Goal: Transaction & Acquisition: Purchase product/service

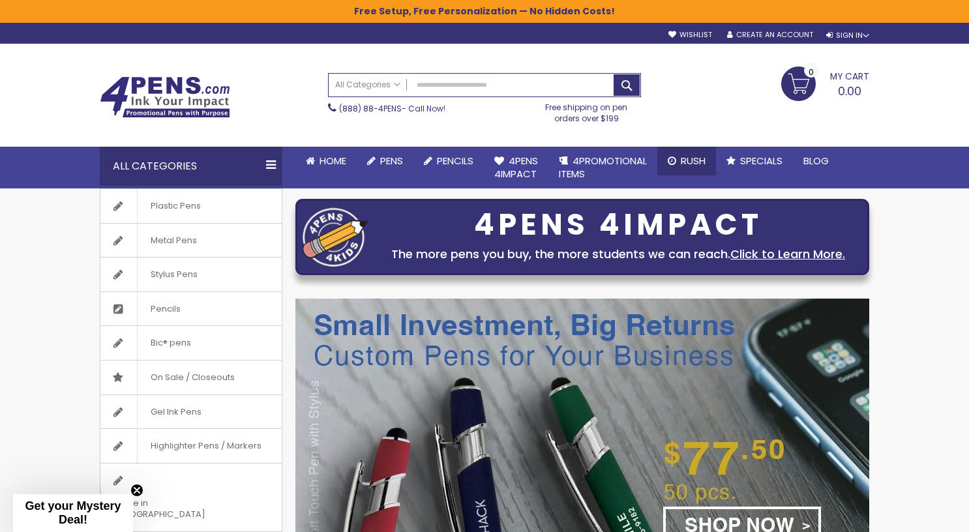
click at [693, 161] on span "Rush" at bounding box center [693, 161] width 25 height 14
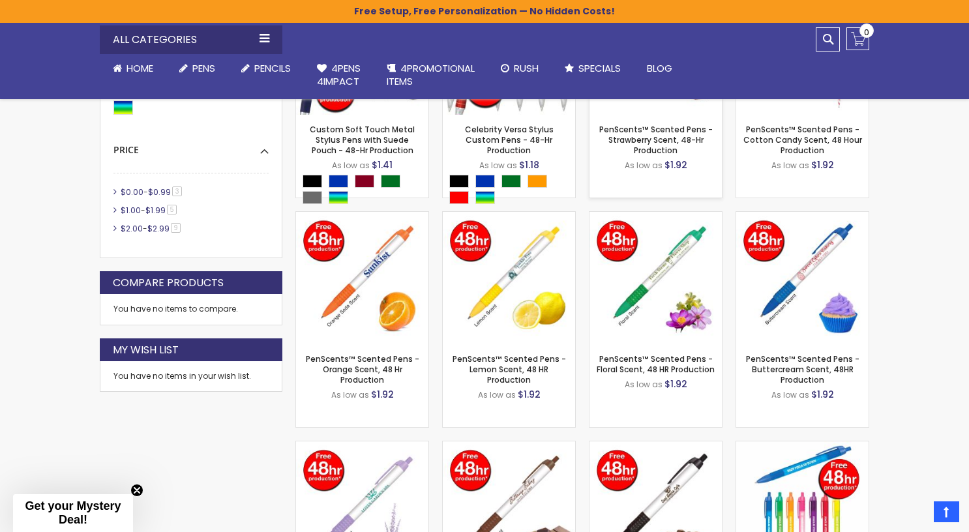
scroll to position [551, 0]
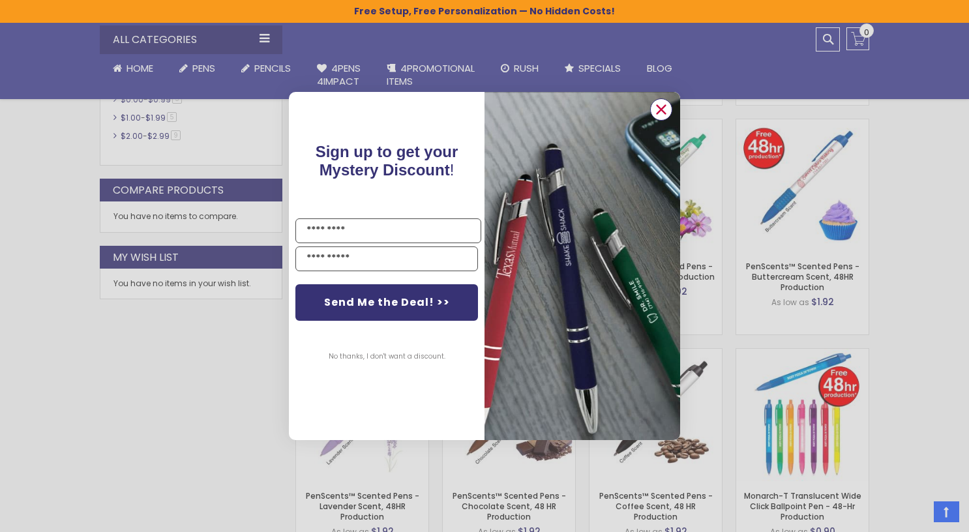
click at [657, 110] on circle "Close dialog" at bounding box center [662, 110] width 20 height 20
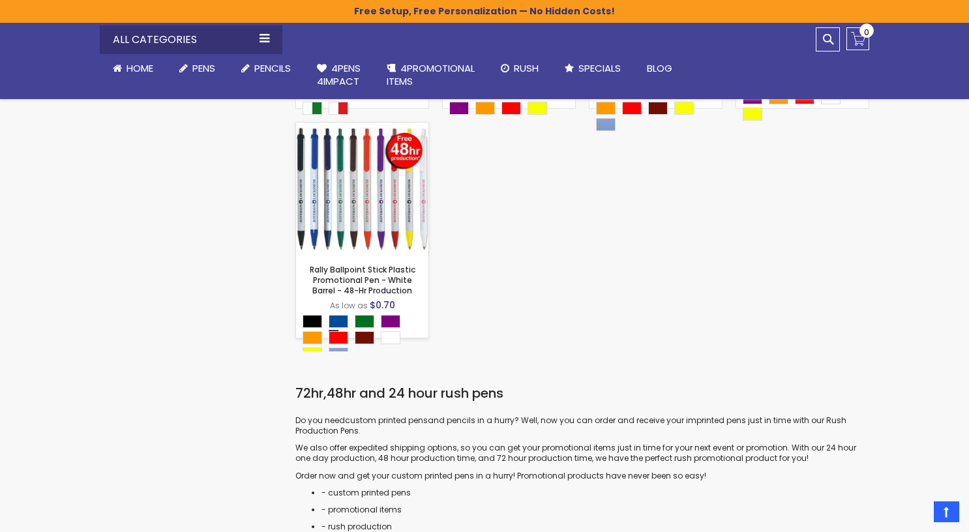
scroll to position [1235, 0]
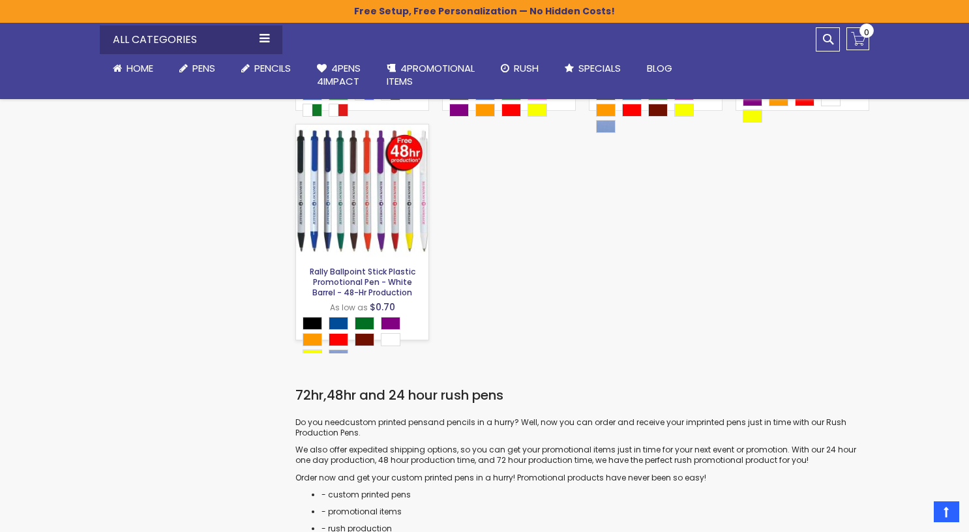
click at [344, 281] on link "Rally Ballpoint Stick Plastic Promotional Pen - White Barrel - 48-Hr Production" at bounding box center [363, 282] width 106 height 32
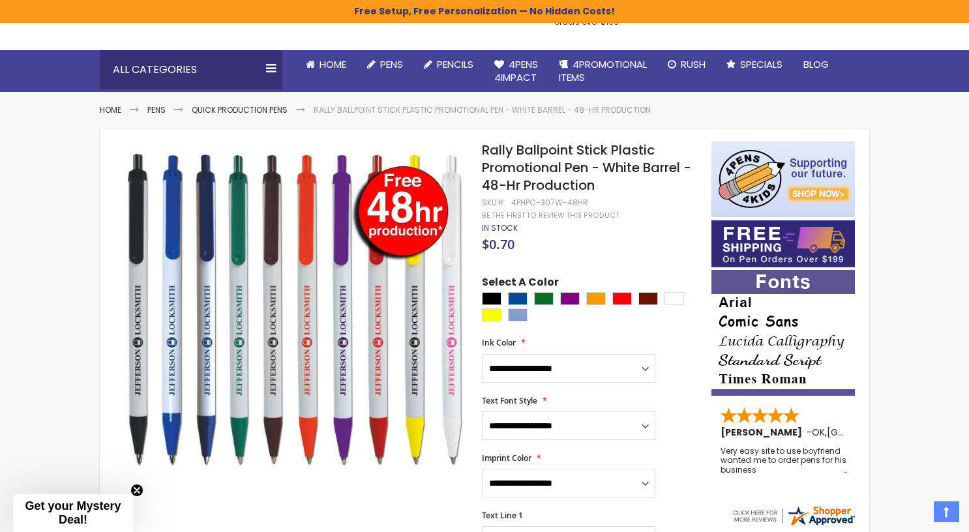
scroll to position [100, 0]
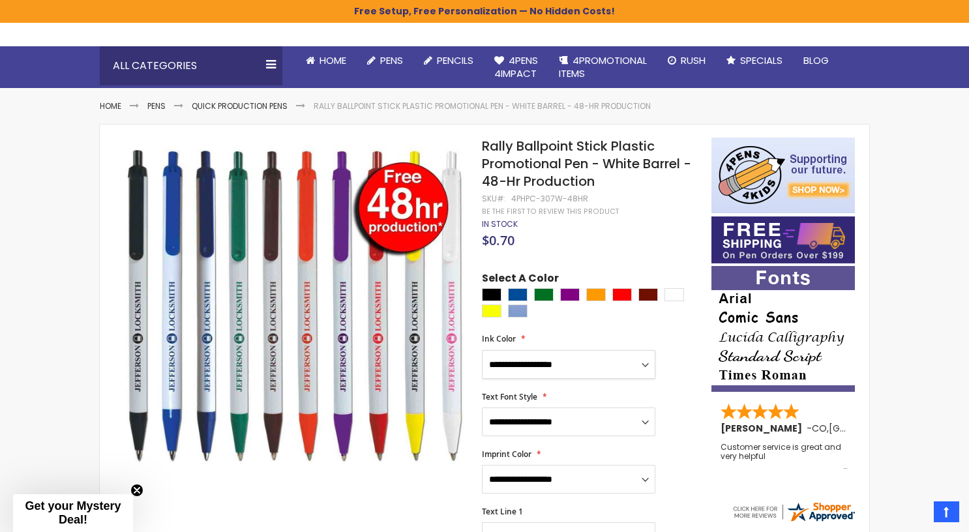
select select "*****"
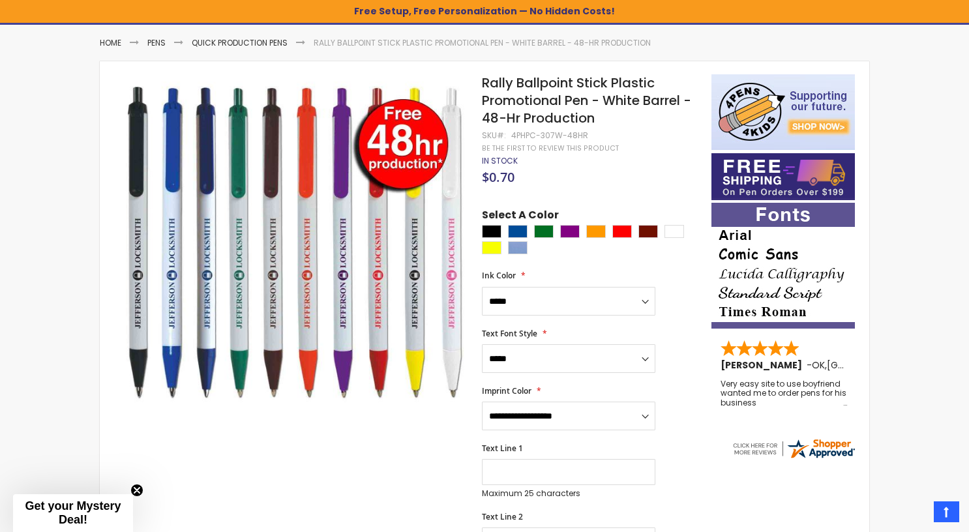
scroll to position [166, 0]
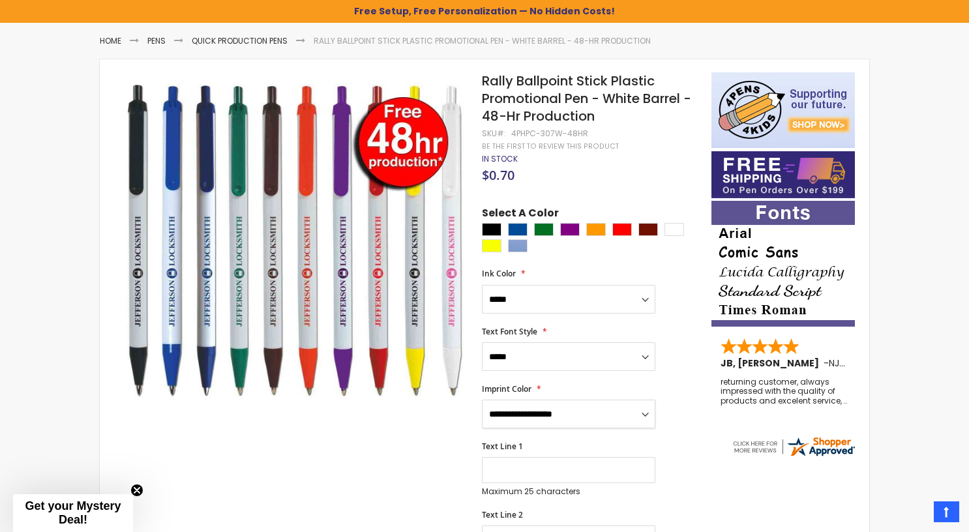
select select "*****"
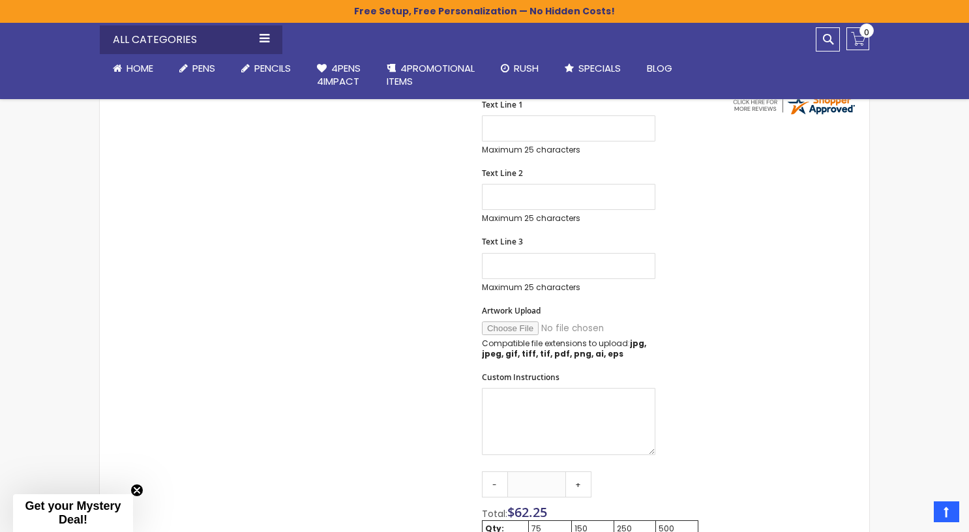
scroll to position [501, 0]
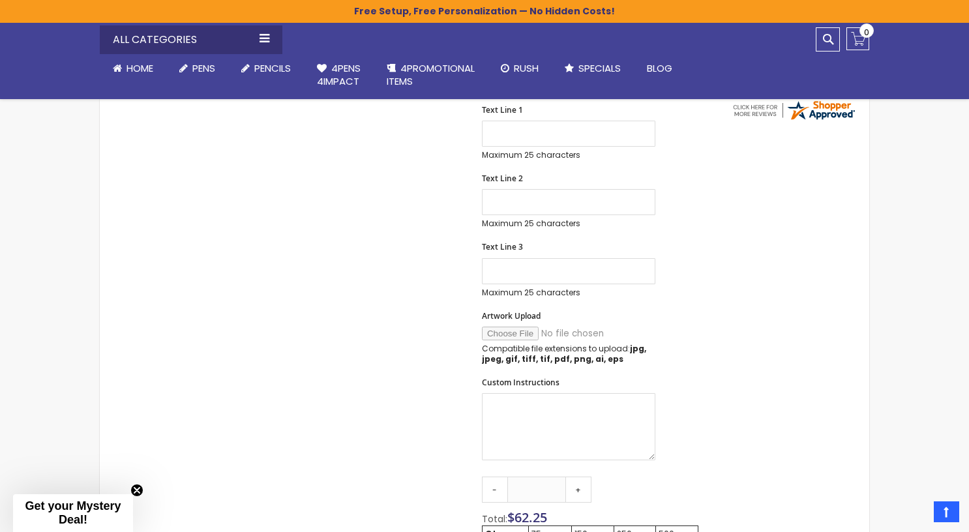
click at [505, 328] on input "Artwork Upload" at bounding box center [570, 334] width 177 height 14
type input "**********"
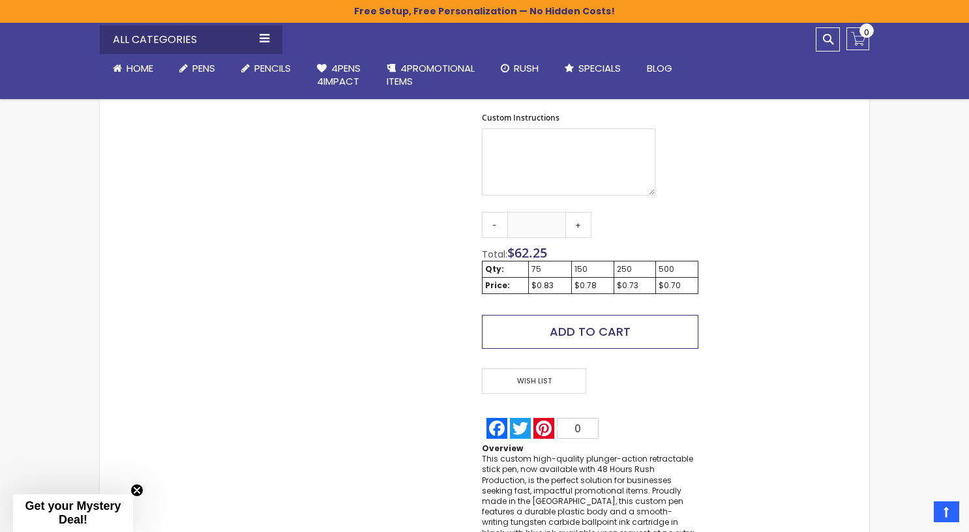
scroll to position [767, 0]
click at [570, 327] on span "Add to Cart" at bounding box center [590, 330] width 81 height 16
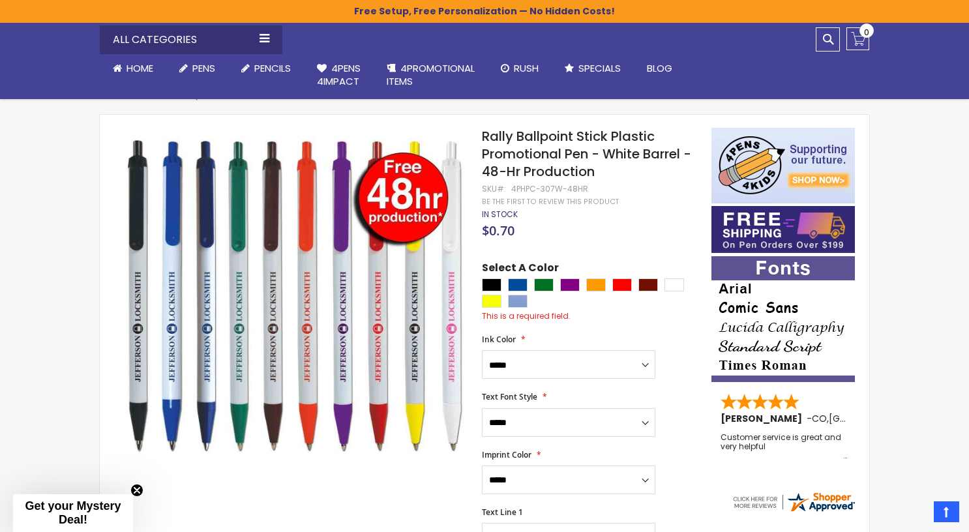
scroll to position [103, 0]
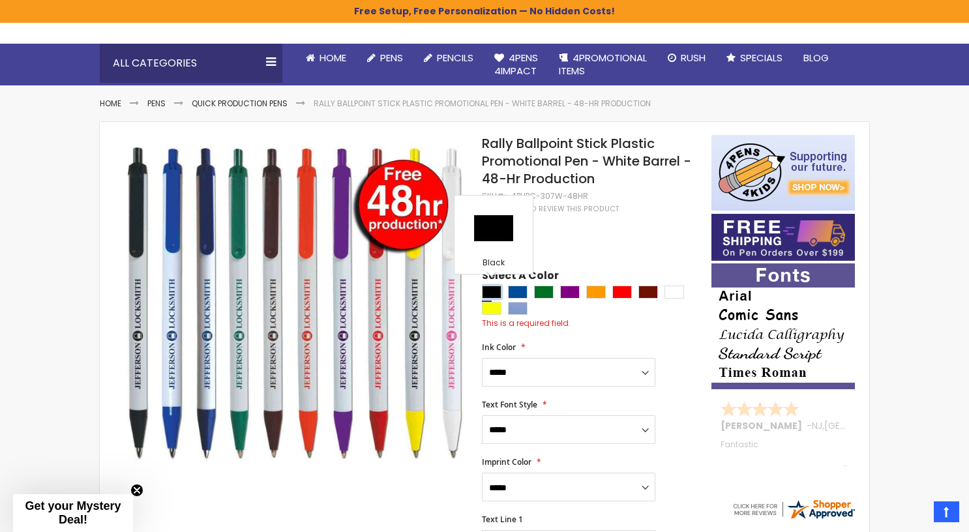
click at [492, 292] on div "Black" at bounding box center [492, 292] width 20 height 13
type input "****"
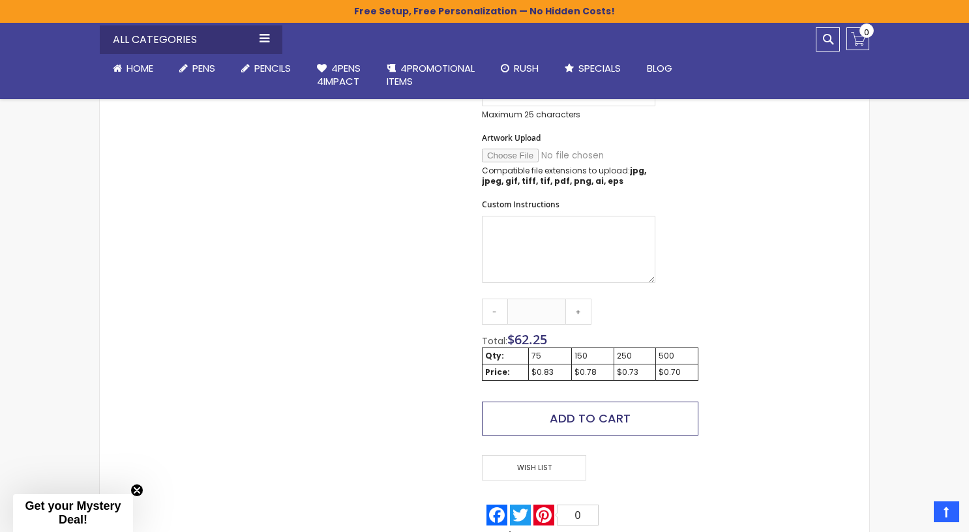
scroll to position [697, 0]
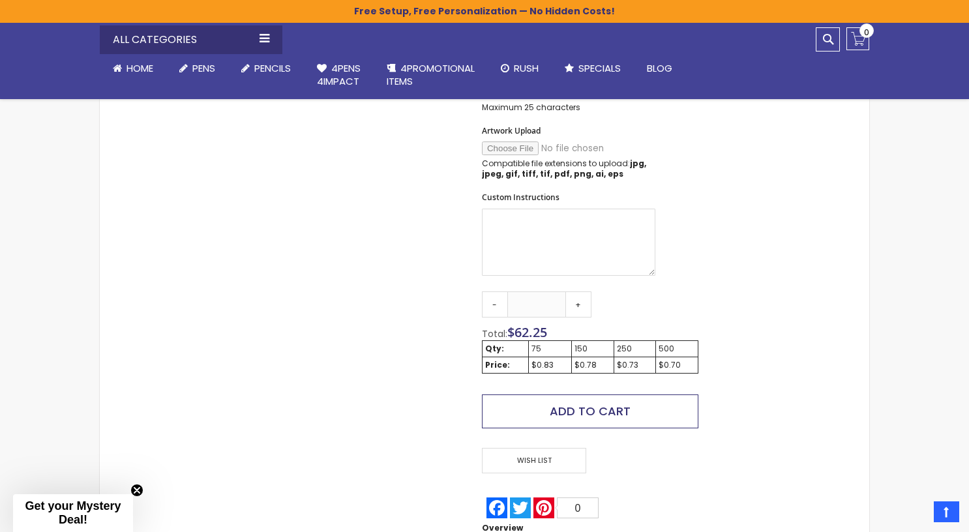
click at [566, 406] on span "Add to Cart" at bounding box center [590, 411] width 81 height 16
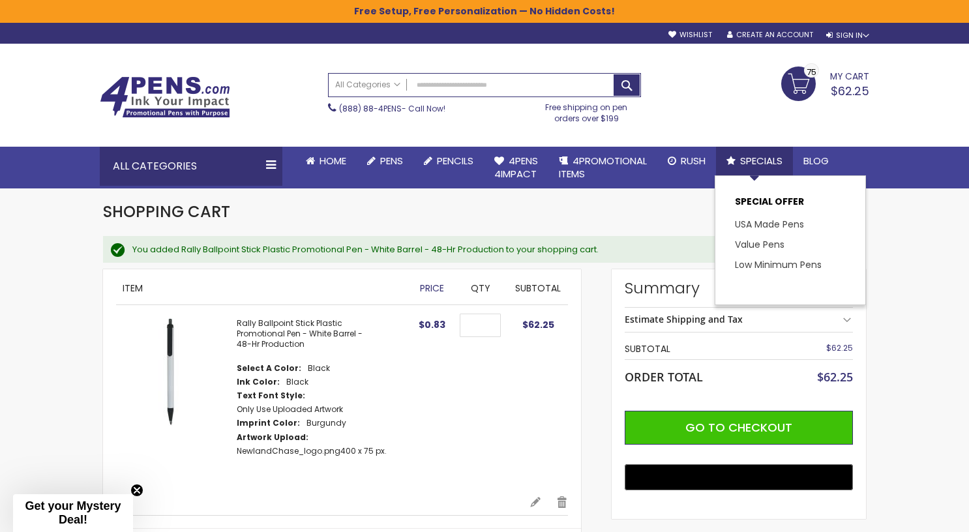
click at [751, 158] on span "Specials" at bounding box center [761, 161] width 42 height 14
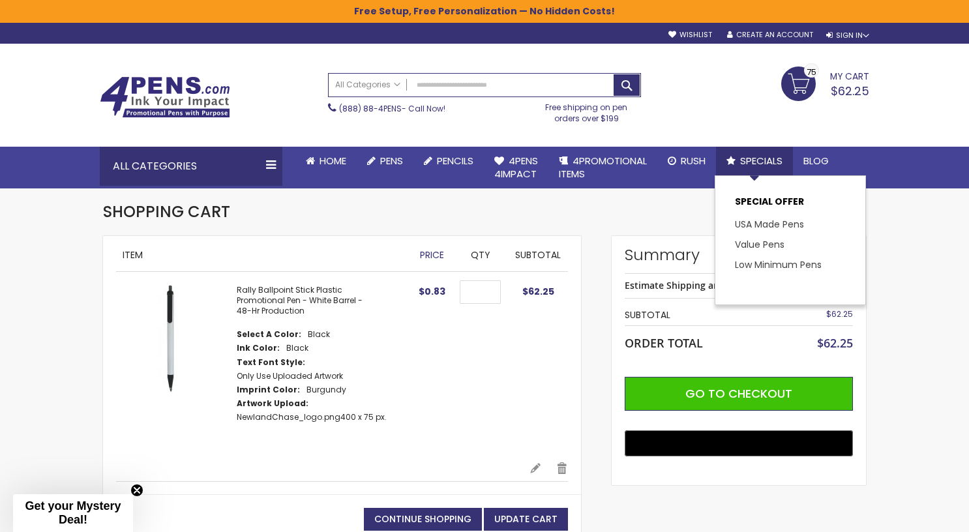
click at [753, 161] on span "Specials" at bounding box center [761, 161] width 42 height 14
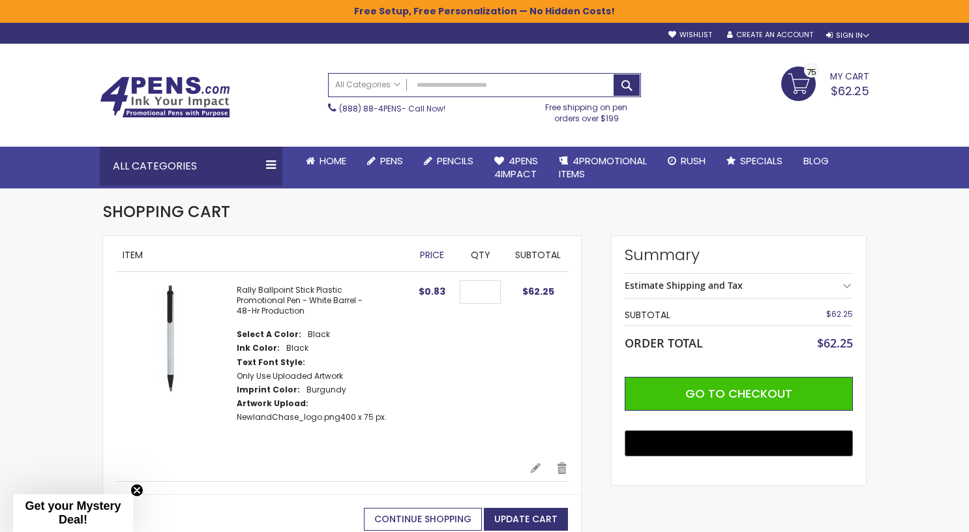
click at [392, 515] on span "Continue Shopping" at bounding box center [422, 519] width 97 height 13
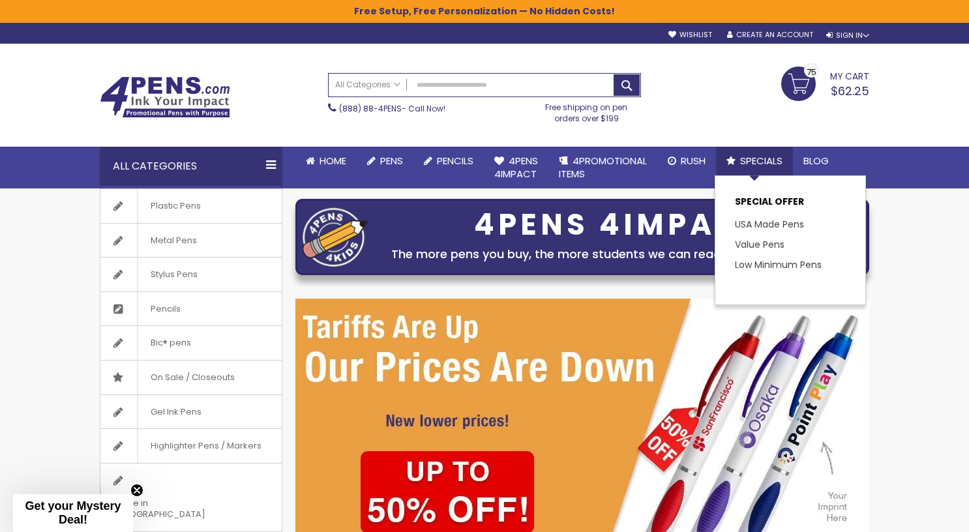
click at [753, 160] on span "Specials" at bounding box center [761, 161] width 42 height 14
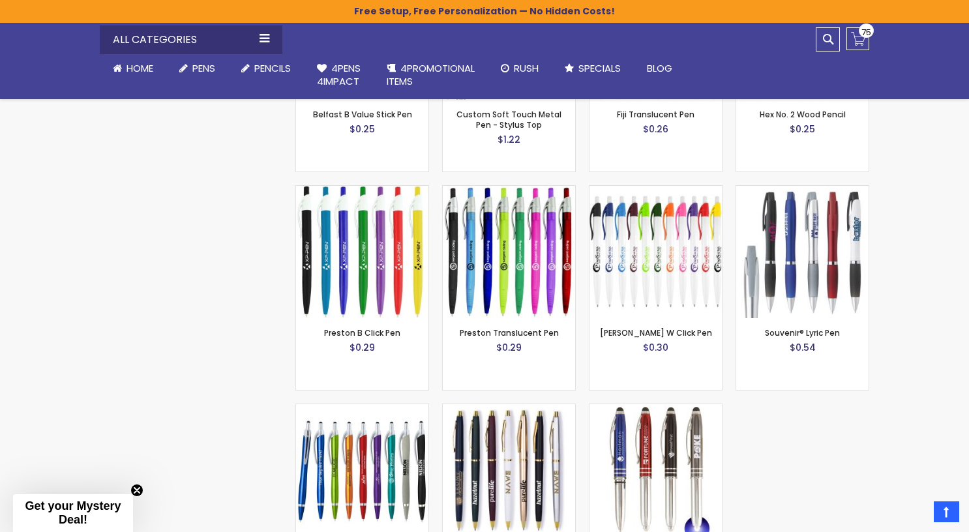
scroll to position [1455, 0]
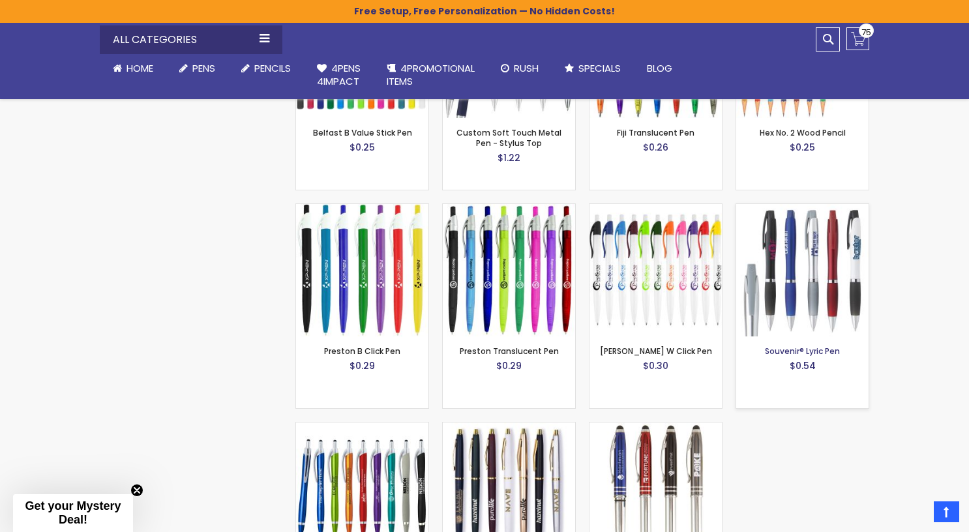
click at [807, 346] on link "Souvenir® Lyric Pen" at bounding box center [802, 351] width 75 height 11
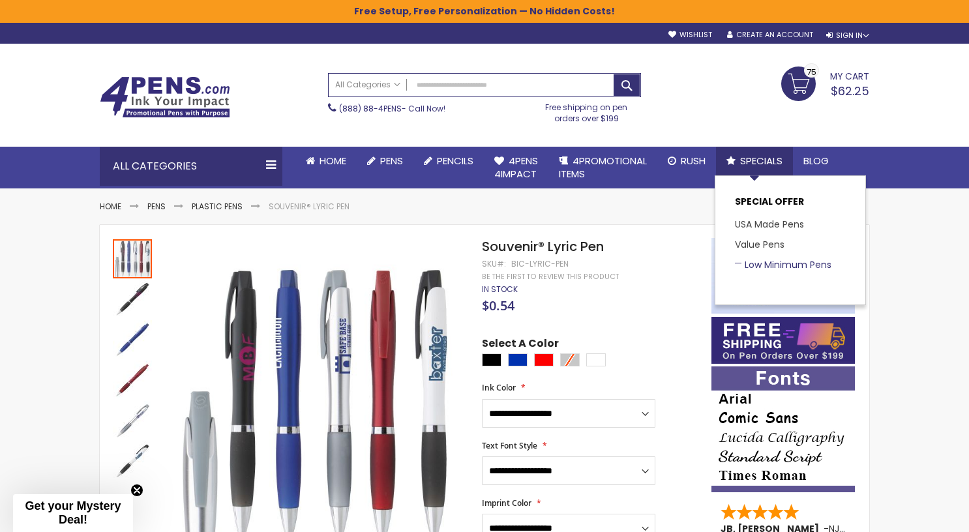
click at [763, 263] on link "Low Minimum Pens" at bounding box center [783, 264] width 97 height 13
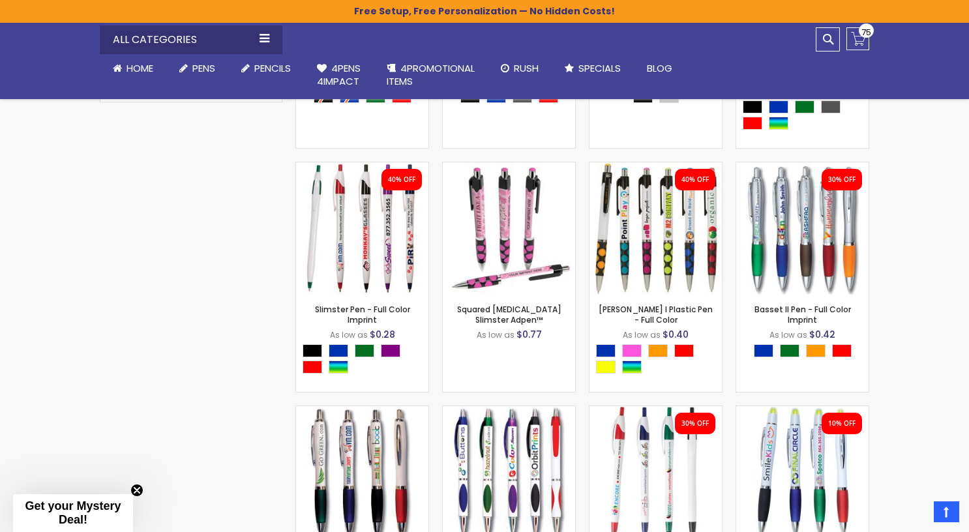
scroll to position [675, 0]
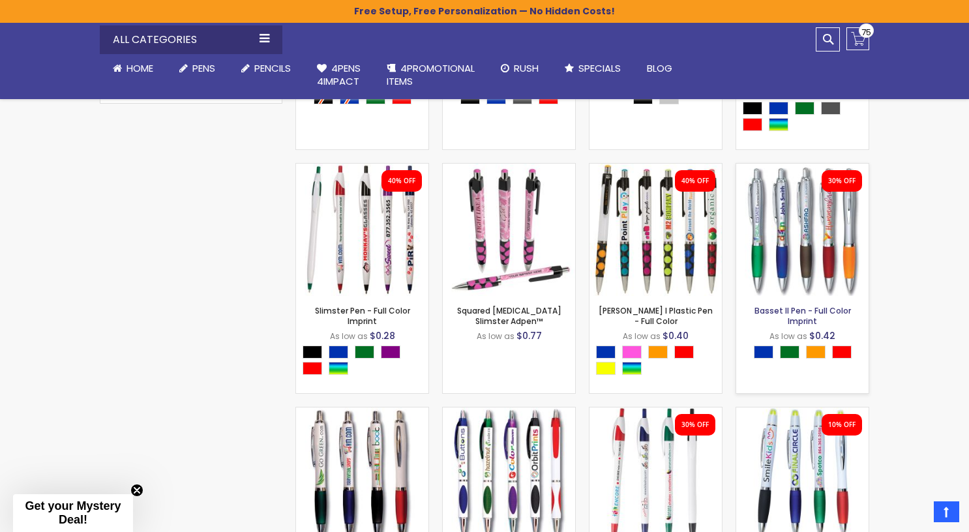
click at [786, 308] on link "Basset II Pen - Full Color Imprint" at bounding box center [803, 316] width 97 height 22
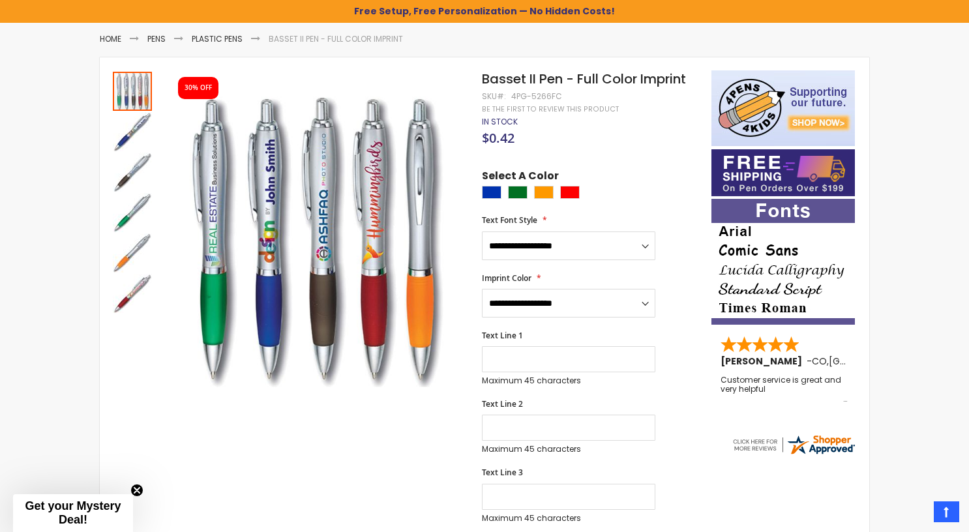
scroll to position [166, 0]
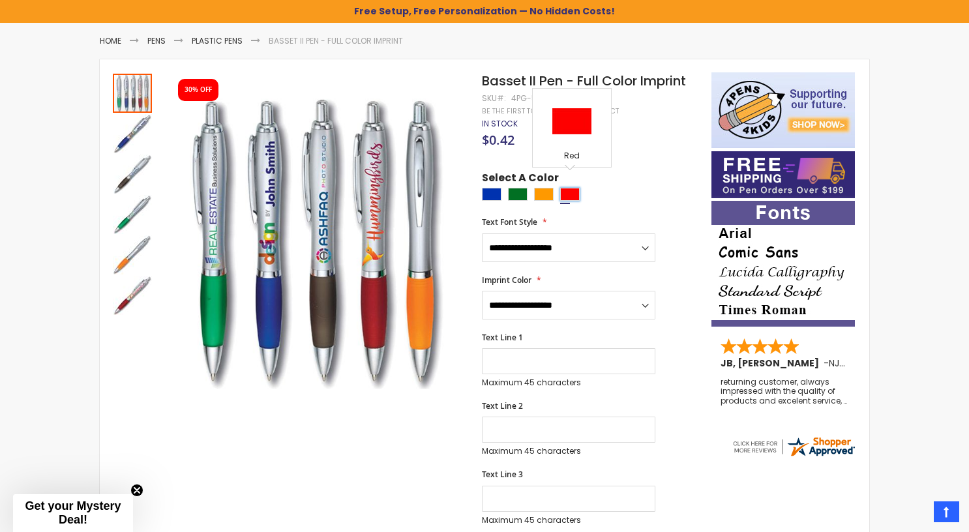
click at [570, 188] on div "Red" at bounding box center [570, 194] width 20 height 13
type input "****"
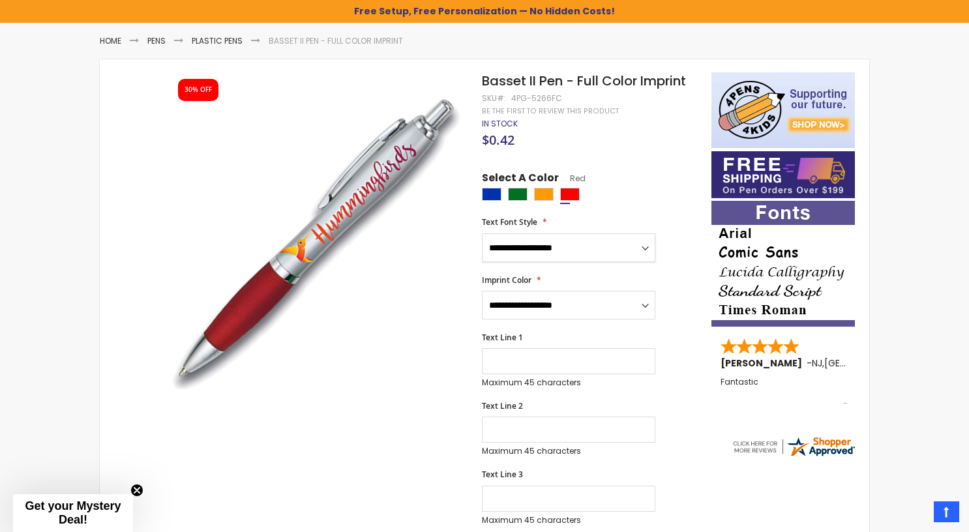
select select "****"
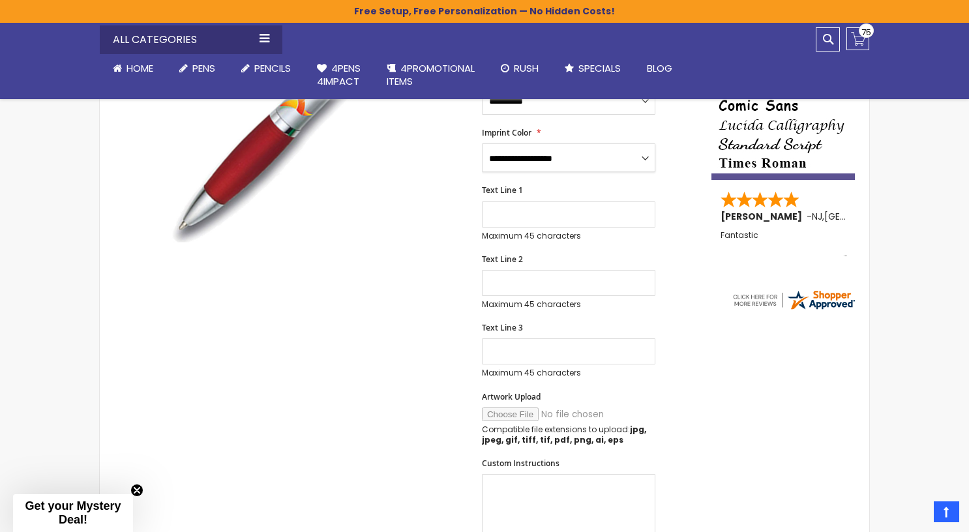
scroll to position [314, 0]
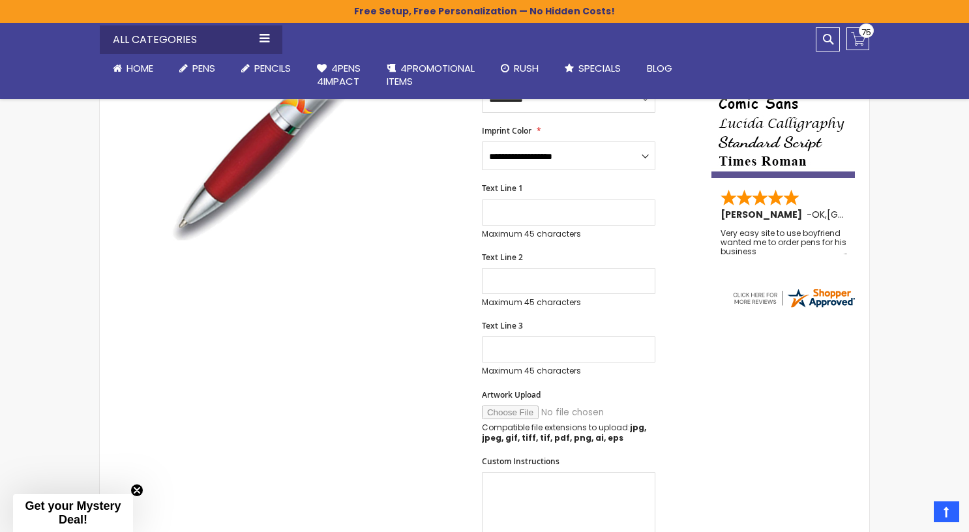
click at [507, 406] on input "Artwork Upload" at bounding box center [570, 413] width 177 height 14
type input "**********"
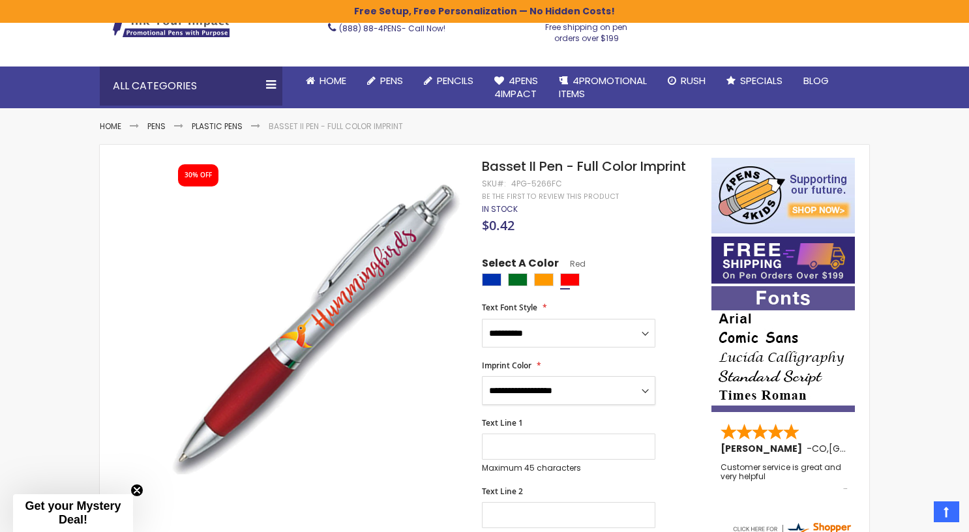
scroll to position [0, 0]
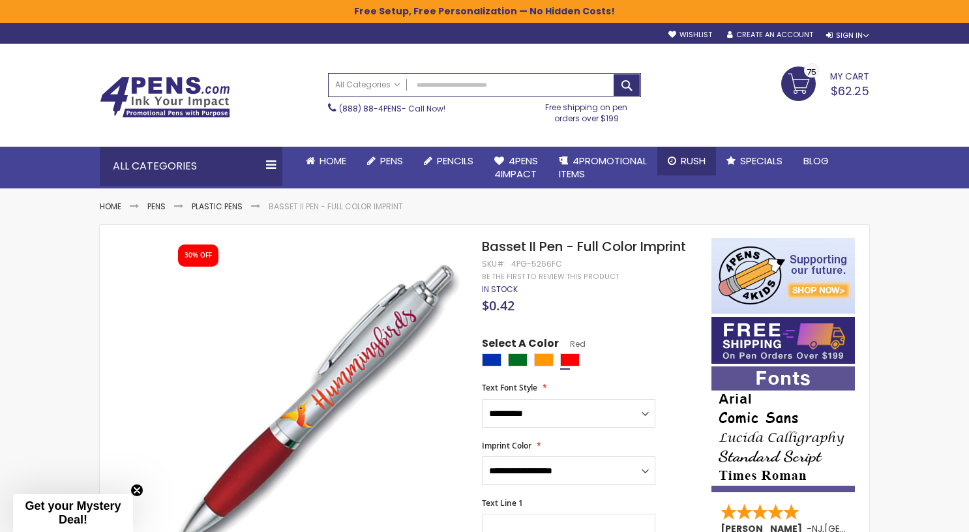
click at [692, 157] on span "Rush" at bounding box center [693, 161] width 25 height 14
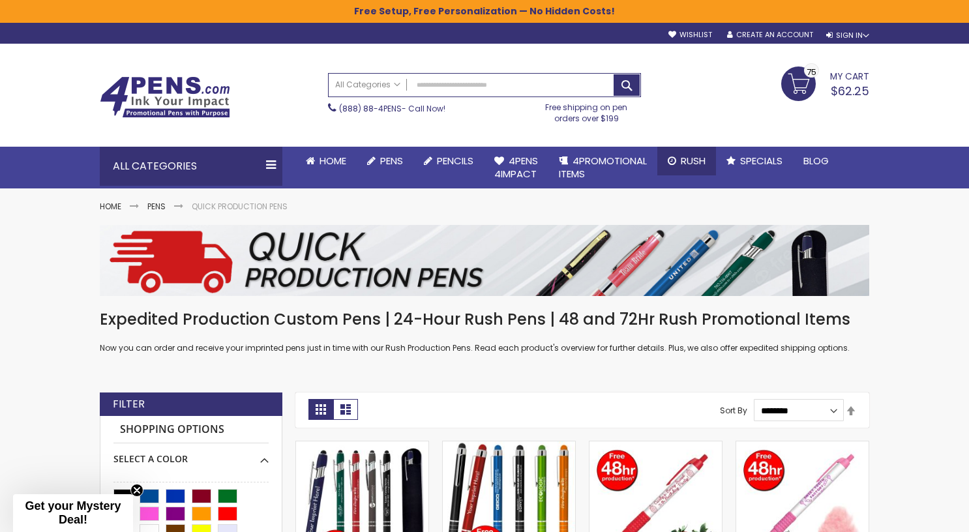
click at [690, 158] on span "Rush" at bounding box center [693, 161] width 25 height 14
